Goal: Browse casually: Explore the website without a specific task or goal

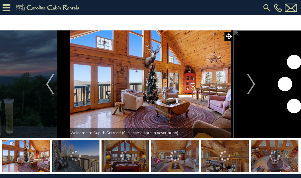
click at [229, 38] on icon at bounding box center [229, 36] width 6 height 6
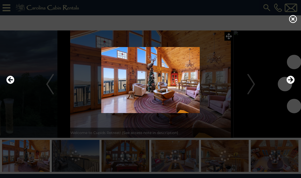
click at [197, 71] on img at bounding box center [150, 80] width 291 height 66
click at [242, 43] on div at bounding box center [151, 80] width 294 height 107
click at [229, 31] on div at bounding box center [151, 80] width 294 height 107
click at [226, 39] on div at bounding box center [151, 80] width 294 height 107
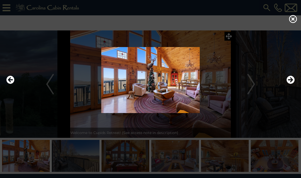
click at [292, 23] on icon at bounding box center [293, 19] width 8 height 8
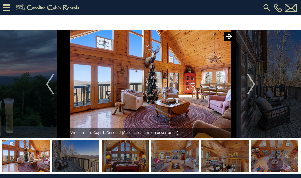
click at [250, 87] on img "Next" at bounding box center [251, 84] width 8 height 20
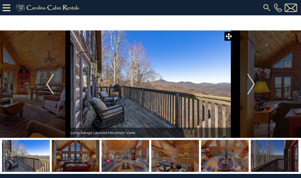
click at [253, 84] on img "Next" at bounding box center [251, 84] width 8 height 20
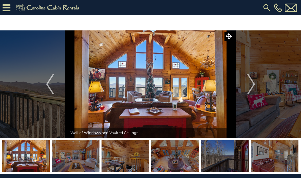
click at [249, 82] on img "Next" at bounding box center [251, 84] width 8 height 20
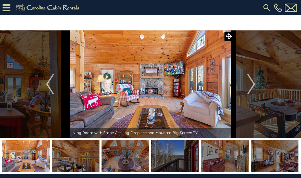
click at [248, 82] on img "Next" at bounding box center [251, 84] width 8 height 20
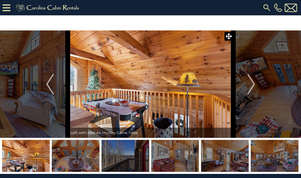
click at [249, 84] on img "Next" at bounding box center [251, 84] width 8 height 20
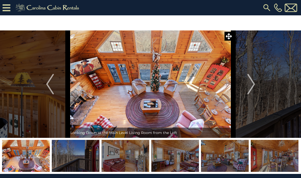
click at [251, 83] on img "Next" at bounding box center [251, 84] width 8 height 20
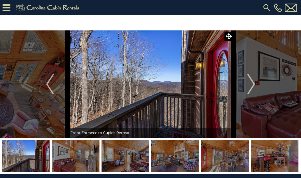
click at [48, 84] on img "Previous" at bounding box center [50, 84] width 8 height 20
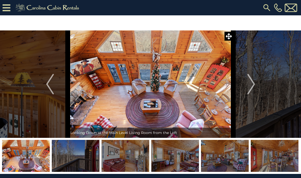
click at [52, 83] on img "Previous" at bounding box center [50, 84] width 8 height 20
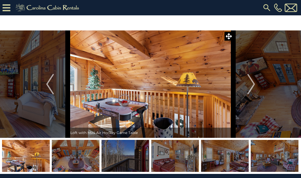
click at [252, 84] on img "Next" at bounding box center [251, 84] width 8 height 20
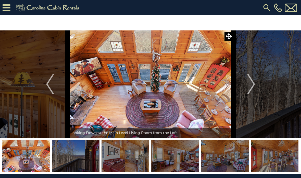
click at [252, 83] on img "Next" at bounding box center [251, 84] width 8 height 20
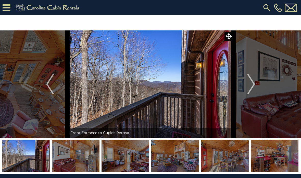
click at [253, 83] on img "Next" at bounding box center [251, 84] width 8 height 20
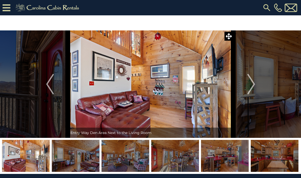
click at [254, 85] on img "Next" at bounding box center [251, 84] width 8 height 20
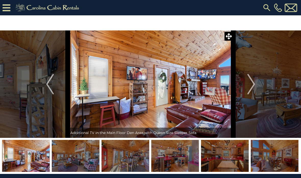
click at [46, 88] on img "Previous" at bounding box center [50, 84] width 8 height 20
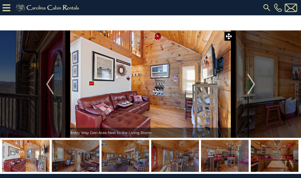
click at [252, 86] on img "Next" at bounding box center [251, 84] width 8 height 20
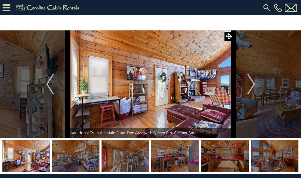
click at [251, 86] on img "Next" at bounding box center [251, 84] width 8 height 20
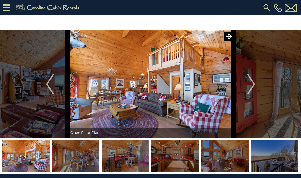
click at [252, 84] on img "Next" at bounding box center [251, 84] width 8 height 20
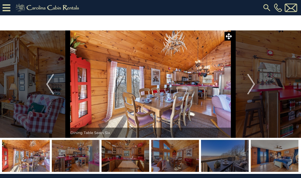
click at [252, 83] on img "Next" at bounding box center [251, 84] width 8 height 20
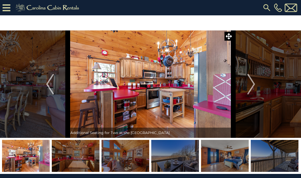
click at [251, 84] on img "Next" at bounding box center [251, 84] width 8 height 20
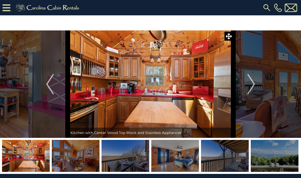
click at [251, 84] on img "Next" at bounding box center [251, 84] width 8 height 20
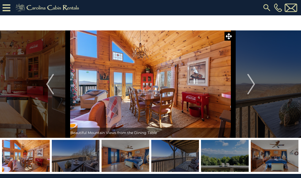
click at [48, 83] on img "Previous" at bounding box center [50, 84] width 8 height 20
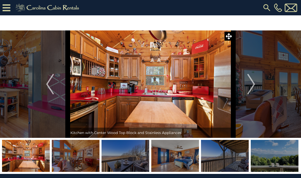
click at [254, 84] on img "Next" at bounding box center [251, 84] width 8 height 20
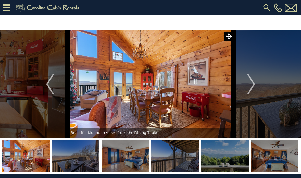
click at [253, 82] on img "Next" at bounding box center [251, 84] width 8 height 20
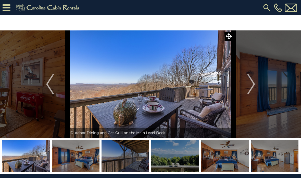
click at [252, 83] on img "Next" at bounding box center [251, 84] width 8 height 20
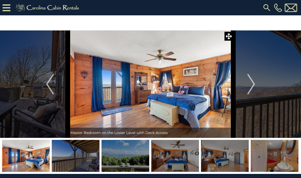
click at [248, 82] on img "Next" at bounding box center [251, 84] width 8 height 20
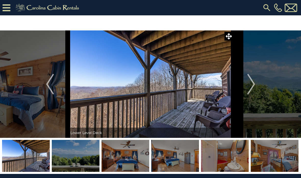
click at [252, 83] on img "Next" at bounding box center [251, 84] width 8 height 20
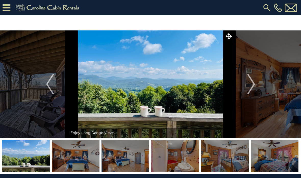
click at [249, 84] on img "Next" at bounding box center [251, 84] width 8 height 20
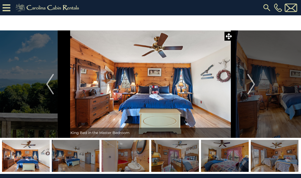
click at [251, 88] on img "Next" at bounding box center [251, 84] width 8 height 20
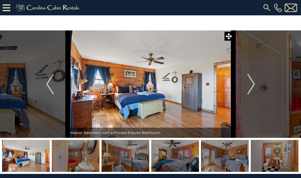
click at [251, 84] on img "Next" at bounding box center [251, 84] width 8 height 20
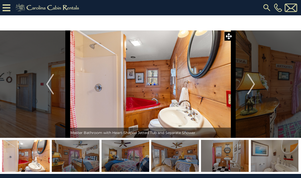
click at [254, 84] on img "Next" at bounding box center [251, 84] width 8 height 20
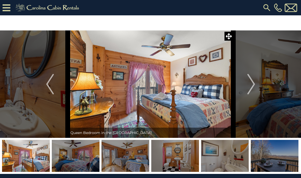
click at [253, 83] on img "Next" at bounding box center [251, 84] width 8 height 20
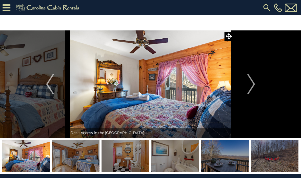
click at [253, 82] on img "Next" at bounding box center [251, 84] width 8 height 20
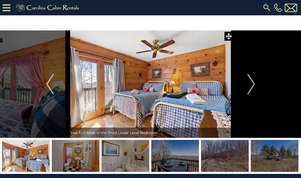
click at [251, 82] on img "Next" at bounding box center [251, 84] width 8 height 20
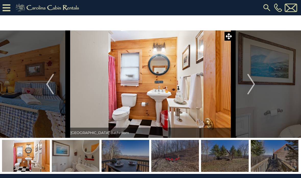
click at [251, 84] on img "Next" at bounding box center [251, 84] width 8 height 20
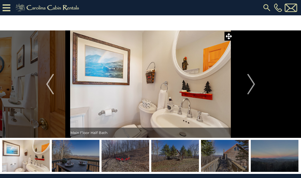
click at [252, 80] on img "Next" at bounding box center [251, 84] width 8 height 20
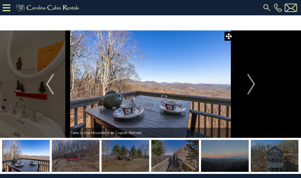
click at [254, 84] on img "Next" at bounding box center [251, 84] width 8 height 20
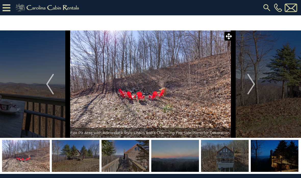
click at [253, 82] on img "Next" at bounding box center [251, 84] width 8 height 20
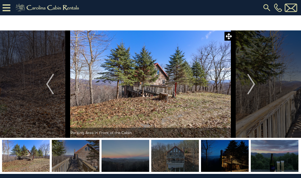
click at [250, 83] on img "Next" at bounding box center [251, 84] width 8 height 20
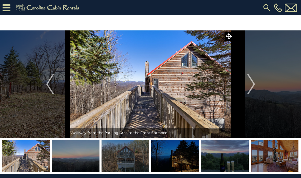
click at [252, 82] on img "Next" at bounding box center [251, 84] width 8 height 20
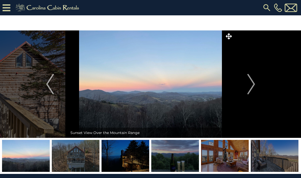
click at [47, 86] on img "Previous" at bounding box center [50, 84] width 8 height 20
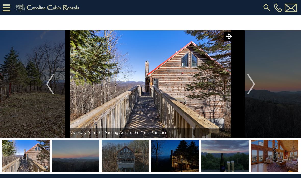
click at [52, 82] on img "Previous" at bounding box center [50, 84] width 8 height 20
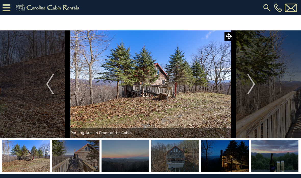
click at [253, 82] on img "Next" at bounding box center [251, 84] width 8 height 20
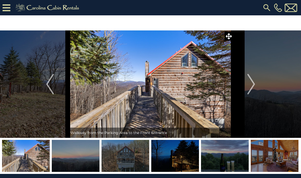
click at [253, 83] on img "Next" at bounding box center [251, 84] width 8 height 20
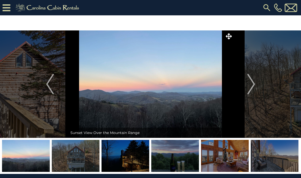
click at [253, 83] on img "Next" at bounding box center [251, 84] width 8 height 20
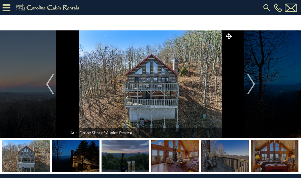
click at [253, 83] on img "Next" at bounding box center [251, 84] width 8 height 20
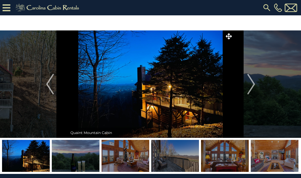
click at [251, 86] on img "Next" at bounding box center [251, 84] width 8 height 20
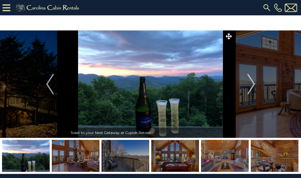
click at [253, 83] on img "Next" at bounding box center [251, 84] width 8 height 20
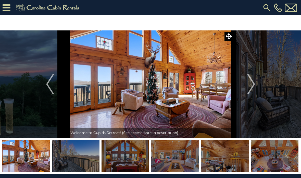
click at [253, 82] on img "Next" at bounding box center [251, 84] width 8 height 20
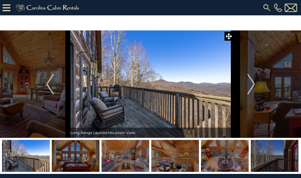
click at [252, 83] on img "Next" at bounding box center [251, 84] width 8 height 20
